Goal: Task Accomplishment & Management: Use online tool/utility

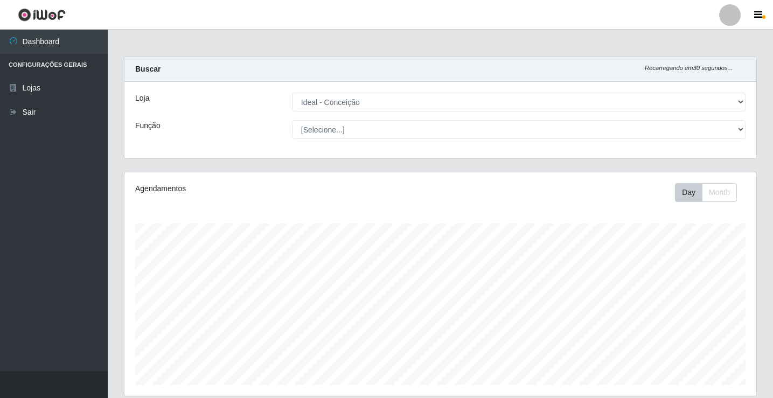
select select "231"
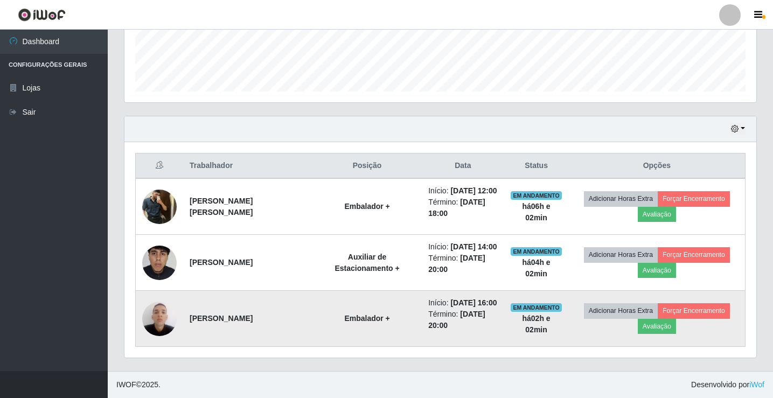
scroll to position [224, 632]
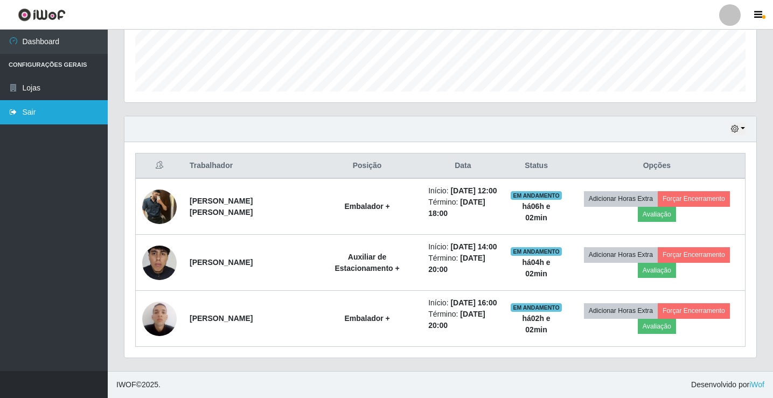
click at [42, 106] on link "Sair" at bounding box center [54, 112] width 108 height 24
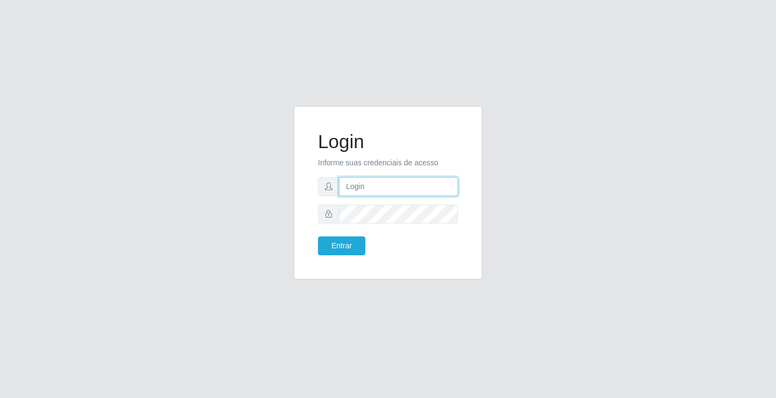
click at [388, 181] on input "text" at bounding box center [398, 186] width 119 height 19
type input "ediane@ideal"
click at [318, 237] on button "Entrar" at bounding box center [341, 246] width 47 height 19
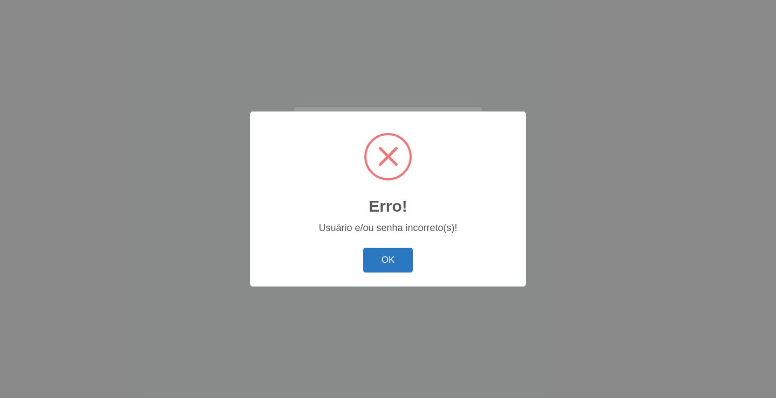
click at [386, 265] on button "OK" at bounding box center [388, 260] width 50 height 25
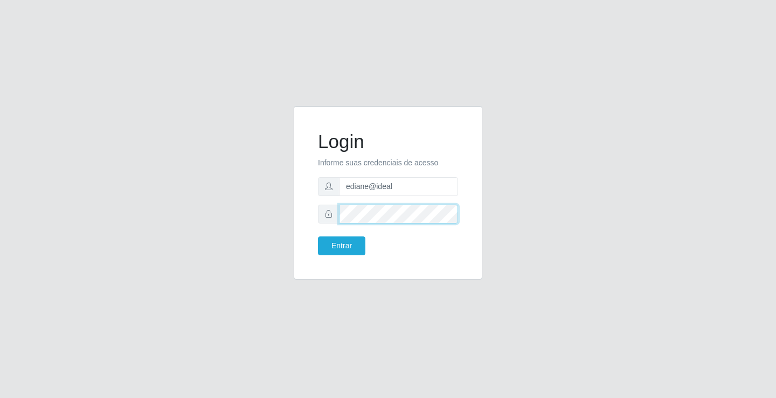
click at [254, 220] on div "Login Informe suas credenciais de acesso ediane@ideal Entrar" at bounding box center [388, 199] width 614 height 186
click at [318, 237] on button "Entrar" at bounding box center [341, 246] width 47 height 19
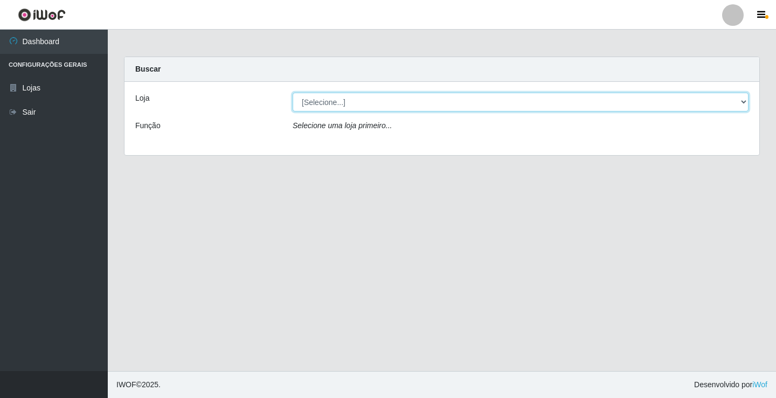
drag, startPoint x: 343, startPoint y: 101, endPoint x: 343, endPoint y: 110, distance: 9.2
click at [343, 101] on select "[Selecione...] Ideal - Conceição" at bounding box center [521, 102] width 456 height 19
select select "231"
click at [293, 93] on select "[Selecione...] Ideal - Conceição" at bounding box center [521, 102] width 456 height 19
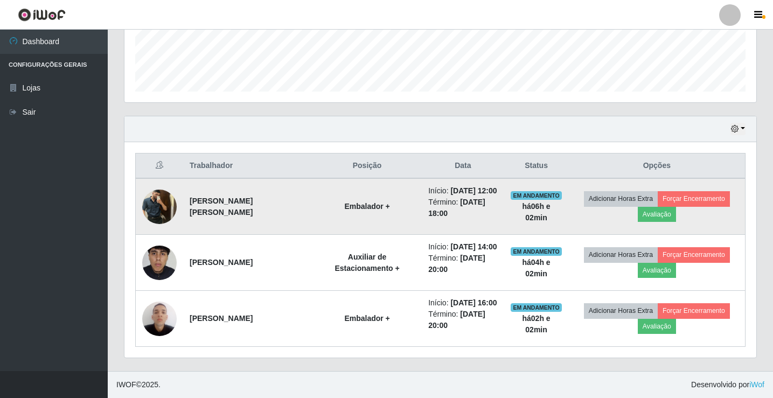
scroll to position [323, 0]
click at [661, 207] on button "Avaliação" at bounding box center [657, 214] width 38 height 15
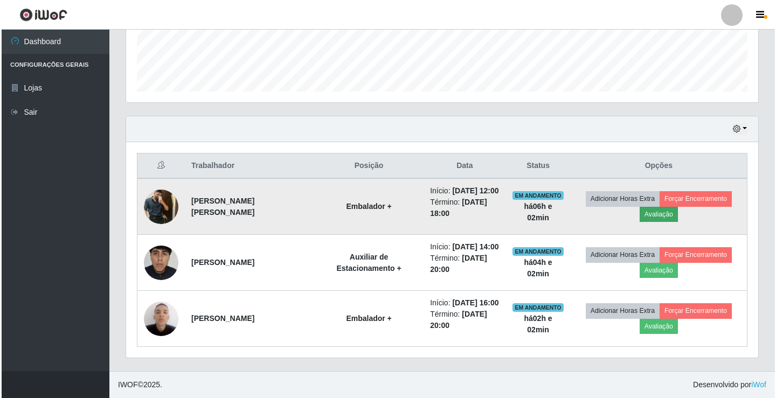
scroll to position [224, 627]
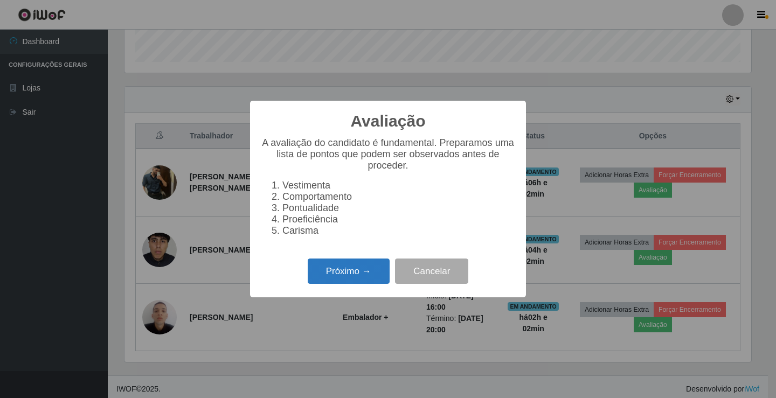
click at [338, 281] on button "Próximo →" at bounding box center [349, 271] width 82 height 25
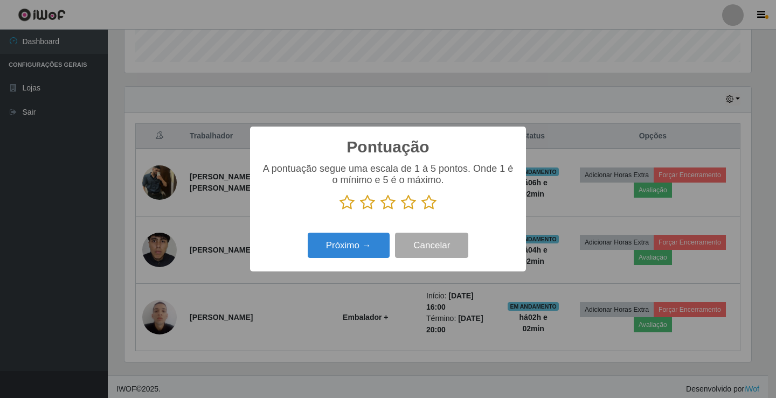
scroll to position [538727, 538324]
click at [431, 202] on icon at bounding box center [428, 203] width 15 height 16
click at [421, 211] on input "radio" at bounding box center [421, 211] width 0 height 0
click at [357, 257] on button "Próximo →" at bounding box center [349, 245] width 82 height 25
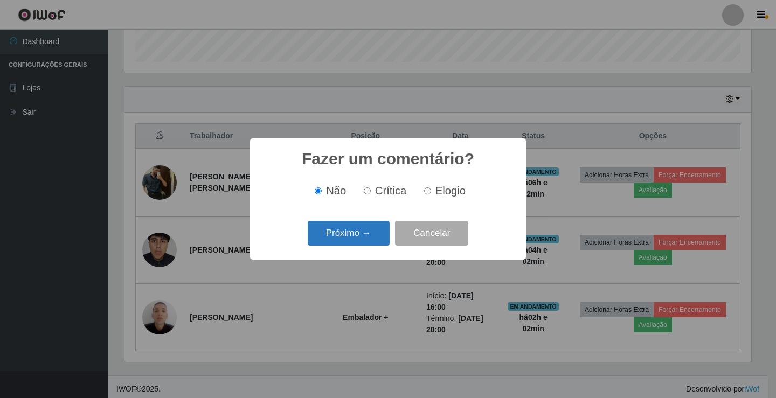
click at [358, 238] on button "Próximo →" at bounding box center [349, 233] width 82 height 25
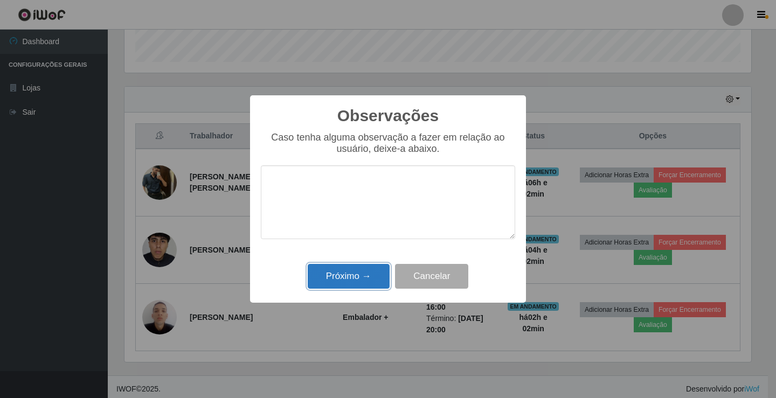
click at [365, 270] on button "Próximo →" at bounding box center [349, 276] width 82 height 25
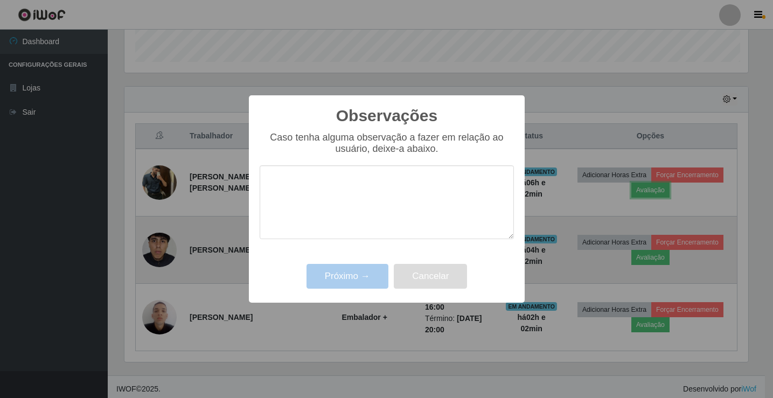
scroll to position [224, 632]
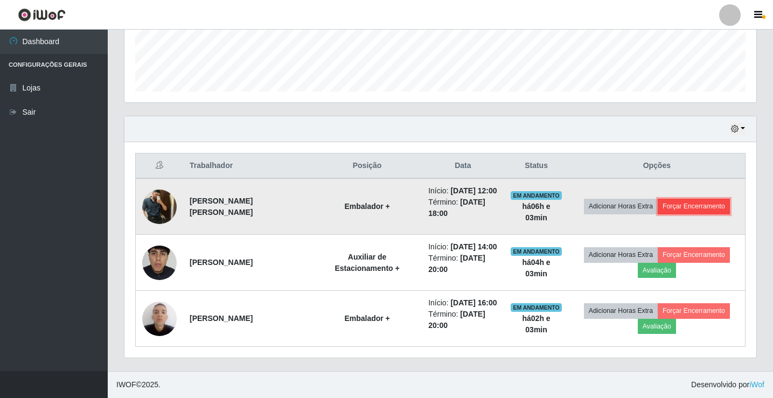
click at [694, 199] on button "Forçar Encerramento" at bounding box center [694, 206] width 72 height 15
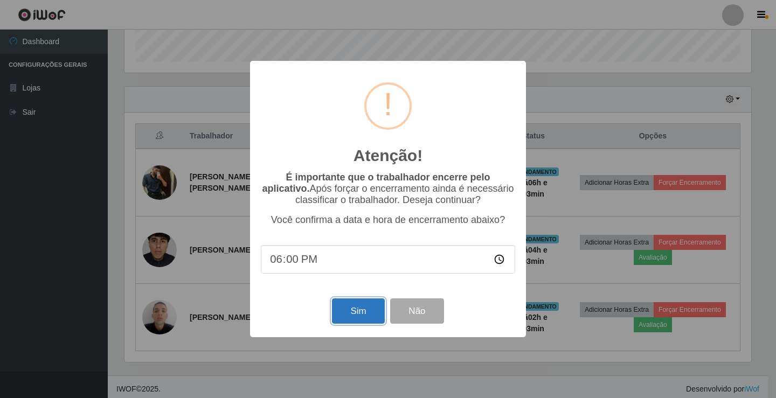
click at [339, 309] on button "Sim" at bounding box center [358, 311] width 52 height 25
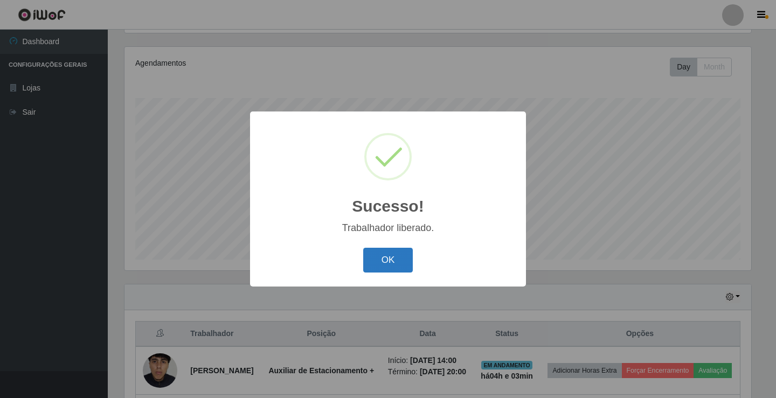
click at [391, 271] on button "OK" at bounding box center [388, 260] width 50 height 25
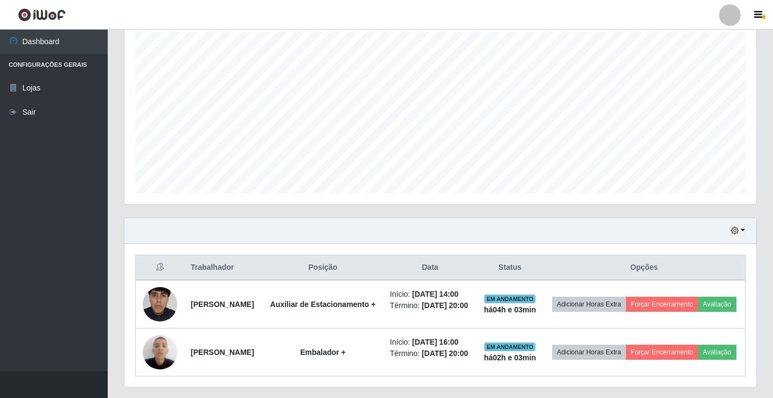
scroll to position [260, 0]
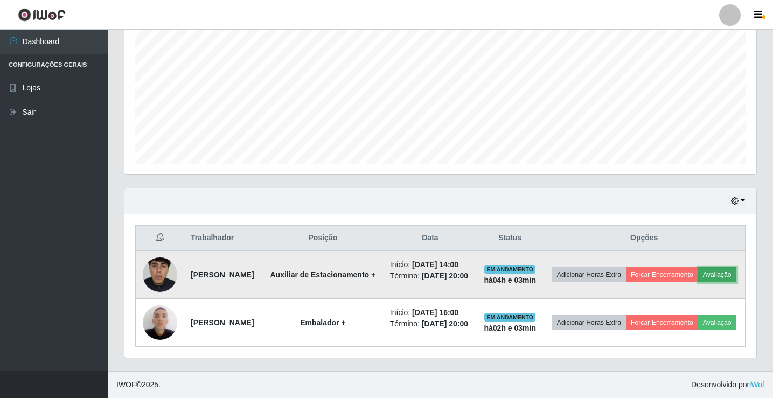
click at [698, 267] on button "Avaliação" at bounding box center [717, 274] width 38 height 15
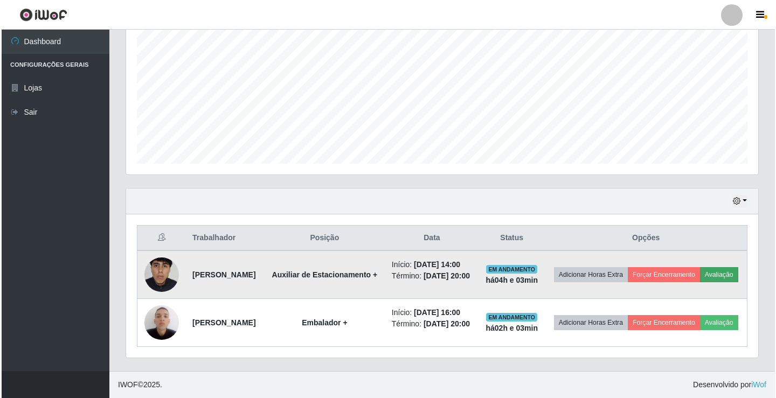
scroll to position [224, 627]
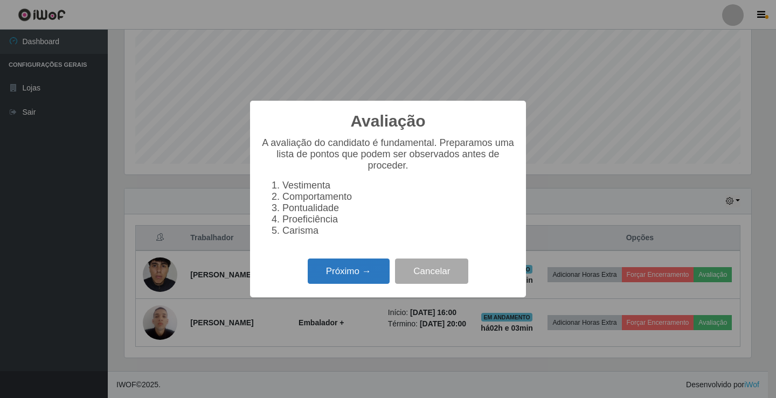
click at [330, 284] on button "Próximo →" at bounding box center [349, 271] width 82 height 25
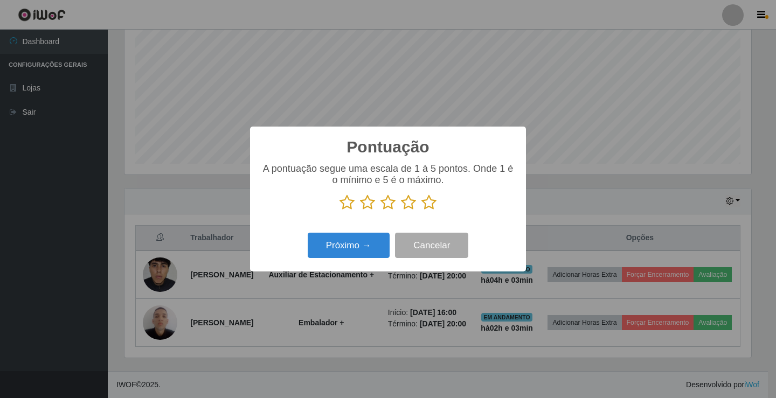
click at [427, 206] on icon at bounding box center [428, 203] width 15 height 16
click at [421, 211] on input "radio" at bounding box center [421, 211] width 0 height 0
click at [369, 232] on div "Próximo → Cancelar" at bounding box center [388, 245] width 254 height 31
click at [364, 246] on button "Próximo →" at bounding box center [349, 245] width 82 height 25
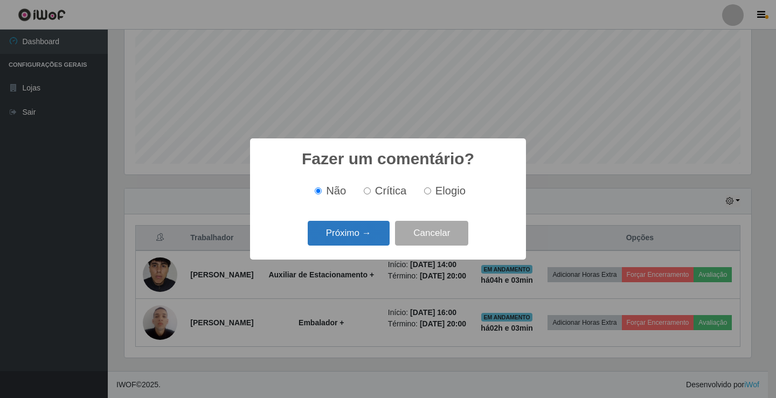
click at [367, 243] on button "Próximo →" at bounding box center [349, 233] width 82 height 25
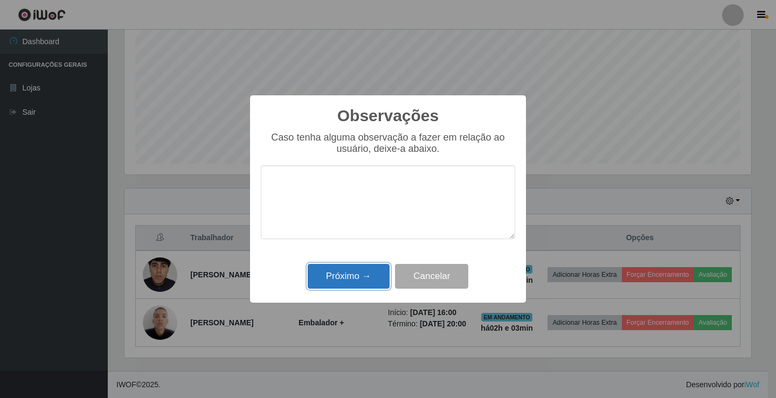
click at [358, 276] on button "Próximo →" at bounding box center [349, 276] width 82 height 25
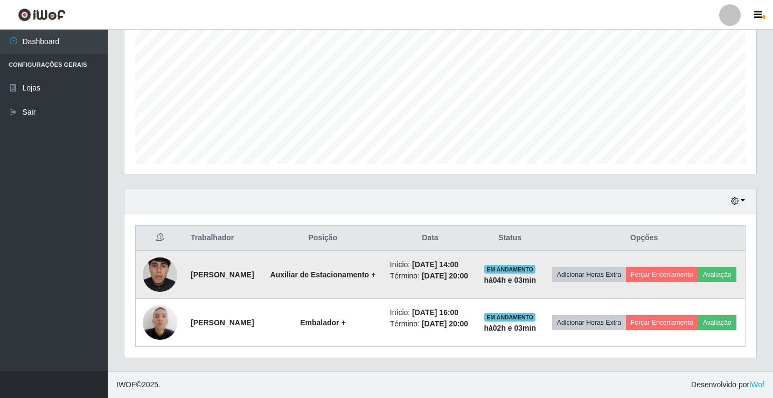
scroll to position [224, 632]
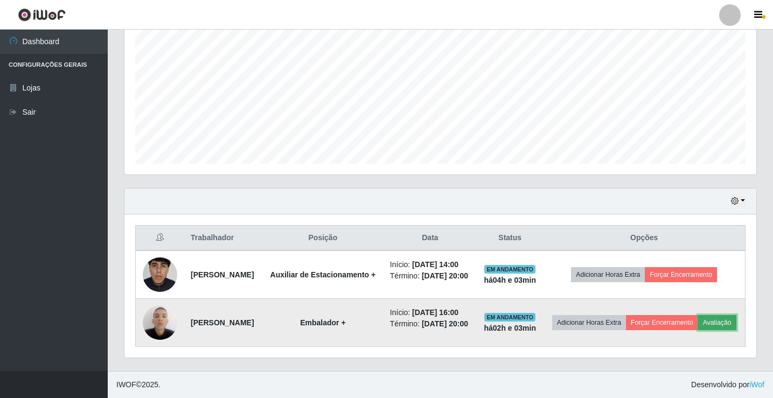
click at [698, 321] on button "Avaliação" at bounding box center [717, 322] width 38 height 15
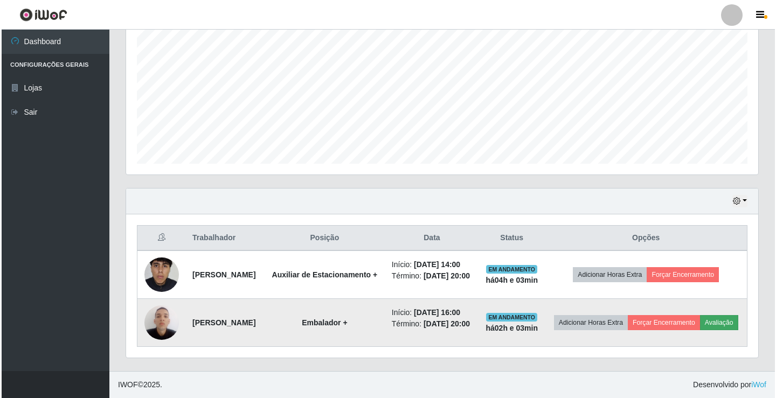
scroll to position [224, 627]
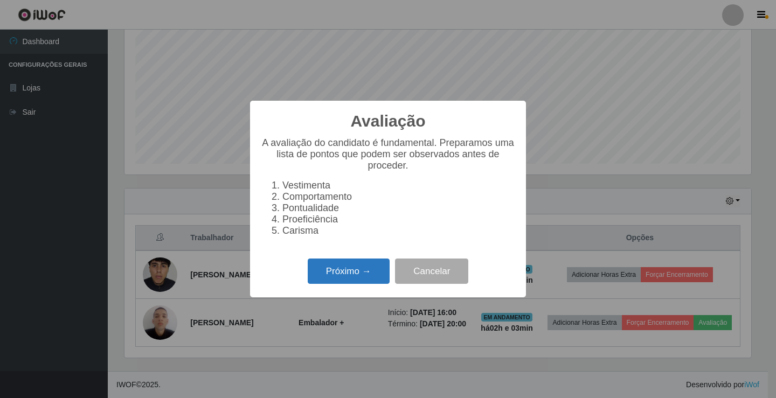
click at [354, 275] on button "Próximo →" at bounding box center [349, 271] width 82 height 25
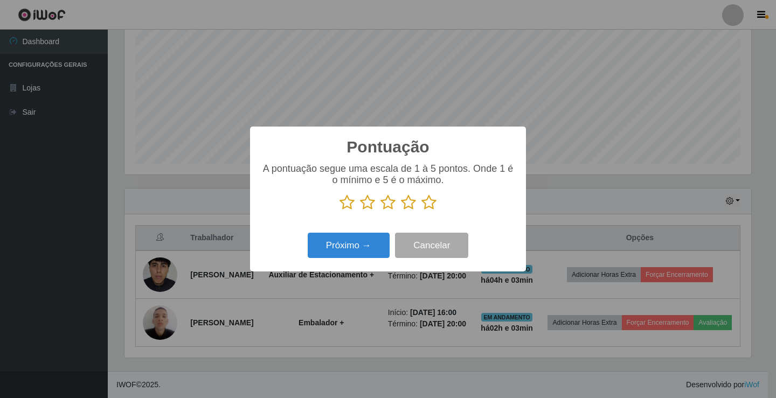
scroll to position [0, 0]
click at [430, 206] on icon at bounding box center [428, 203] width 15 height 16
click at [421, 211] on input "radio" at bounding box center [421, 211] width 0 height 0
click at [348, 246] on button "Próximo →" at bounding box center [349, 245] width 82 height 25
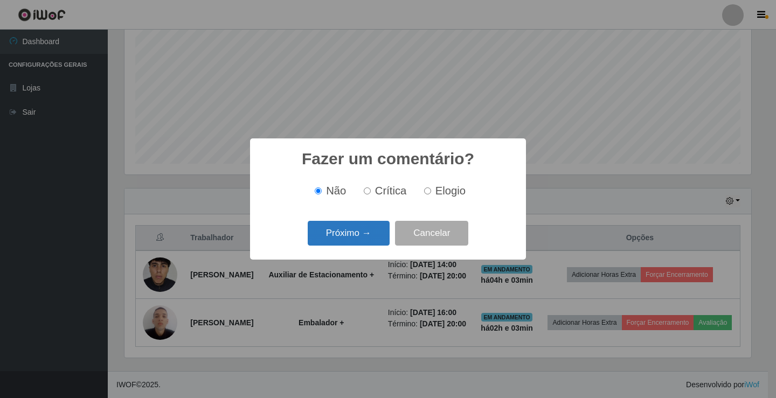
click at [348, 242] on button "Próximo →" at bounding box center [349, 233] width 82 height 25
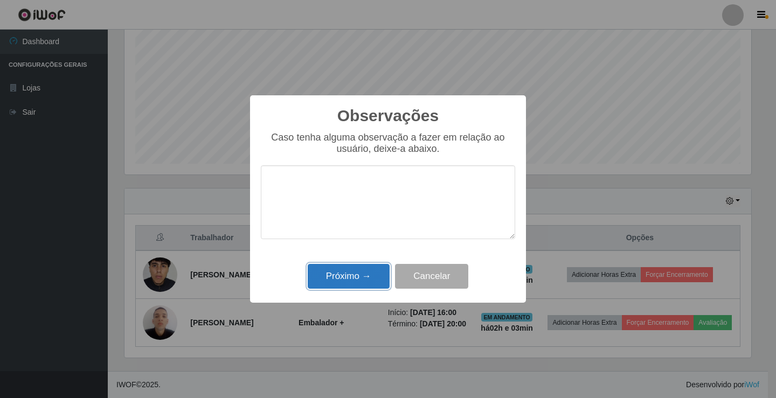
click at [351, 280] on button "Próximo →" at bounding box center [349, 276] width 82 height 25
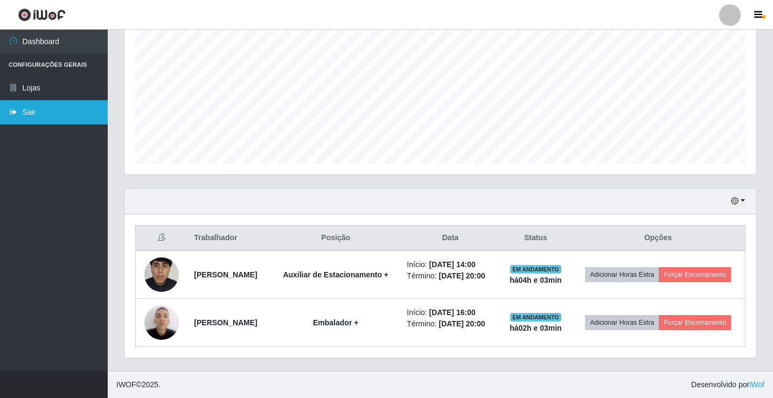
click at [81, 109] on link "Sair" at bounding box center [54, 112] width 108 height 24
